Goal: Information Seeking & Learning: Find specific fact

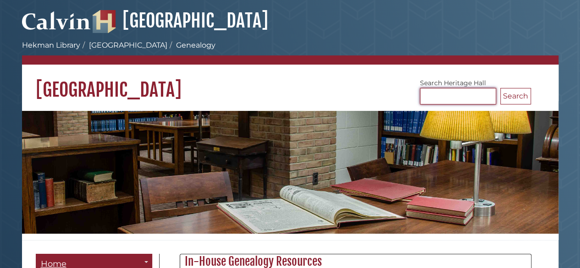
click at [433, 94] on input "Search Heritage Hall" at bounding box center [458, 96] width 76 height 17
type input "*********"
click at [512, 95] on button "Search" at bounding box center [515, 96] width 31 height 17
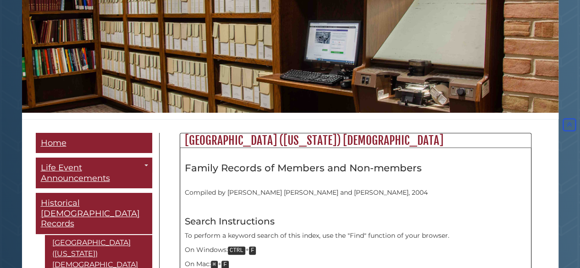
scroll to position [41, 0]
